Goal: Check status

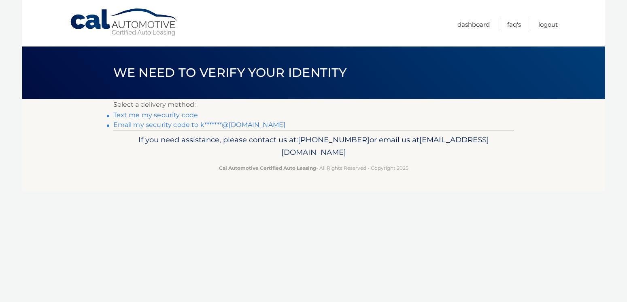
click at [187, 127] on link "Email my security code to k*******@[DOMAIN_NAME]" at bounding box center [199, 125] width 172 height 8
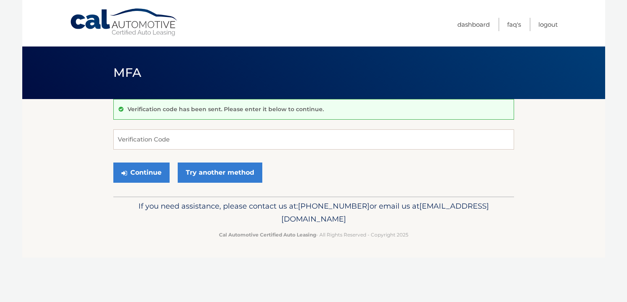
click at [263, 122] on div "Verification code has been sent. Please enter it below to continue. Verificatio…" at bounding box center [313, 148] width 401 height 98
drag, startPoint x: 262, startPoint y: 123, endPoint x: 262, endPoint y: 132, distance: 8.9
click at [262, 127] on div "Verification code has been sent. Please enter it below to continue. Verificatio…" at bounding box center [313, 148] width 401 height 98
click at [260, 140] on input "Verification Code" at bounding box center [313, 140] width 401 height 20
paste input "960721"
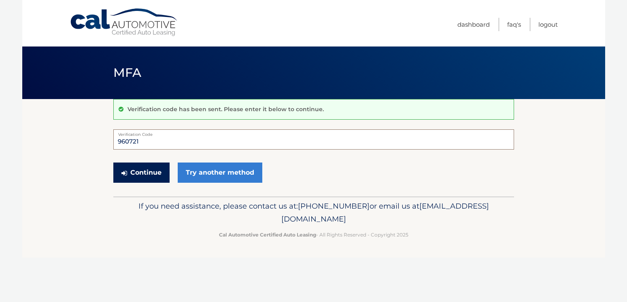
type input "960721"
click at [160, 173] on button "Continue" at bounding box center [141, 173] width 56 height 20
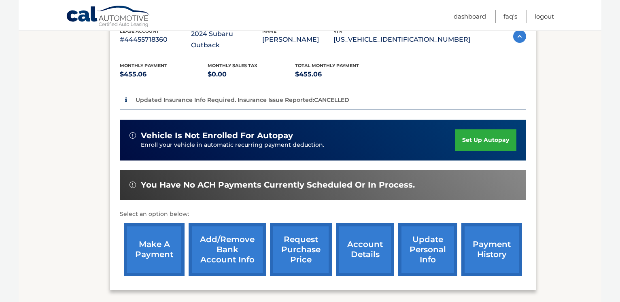
scroll to position [197, 0]
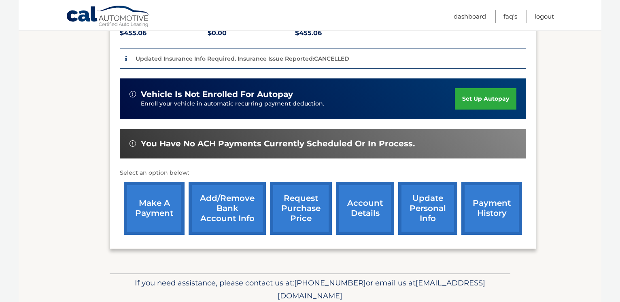
click at [465, 220] on link "payment history" at bounding box center [492, 208] width 61 height 53
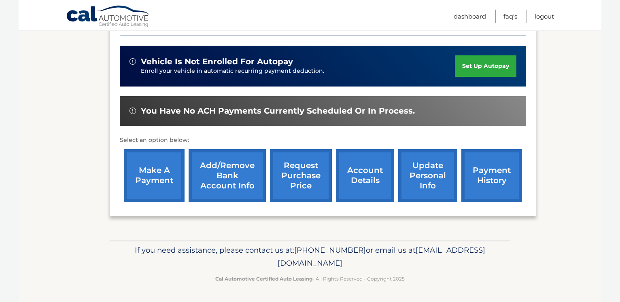
scroll to position [238, 0]
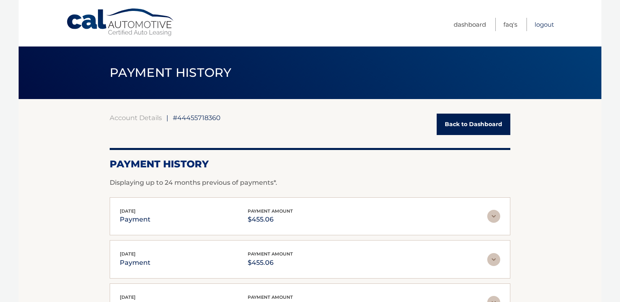
click at [553, 21] on link "Logout" at bounding box center [544, 24] width 19 height 13
